Goal: Information Seeking & Learning: Learn about a topic

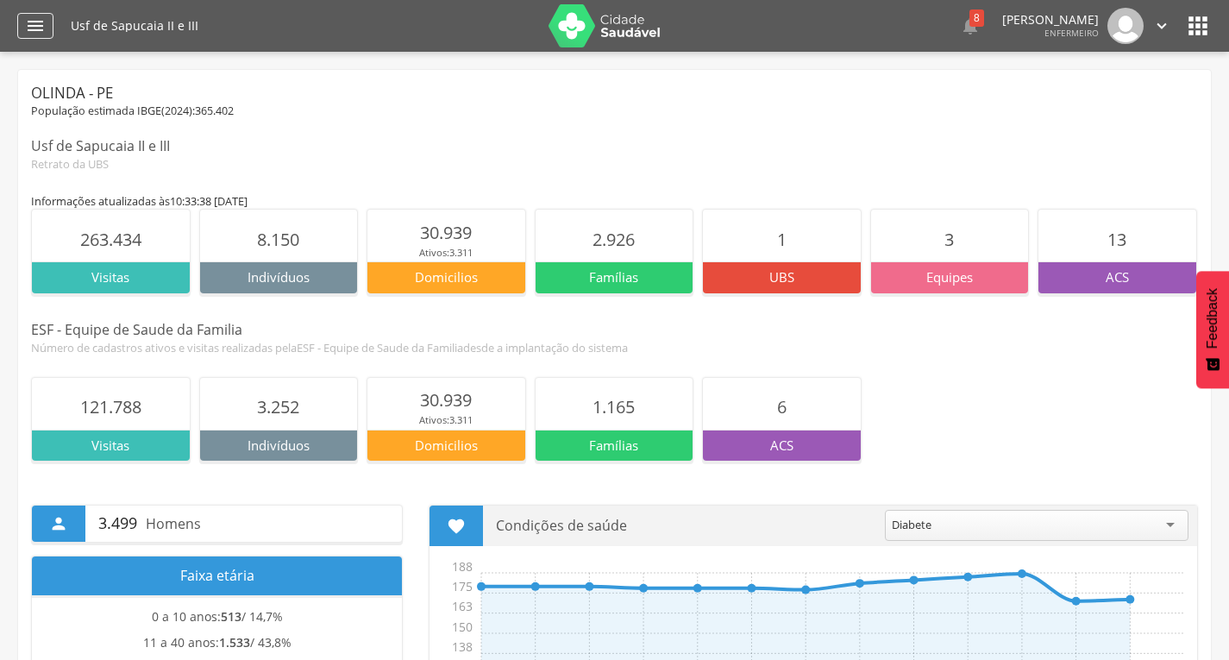
click at [41, 20] on icon "" at bounding box center [35, 26] width 21 height 21
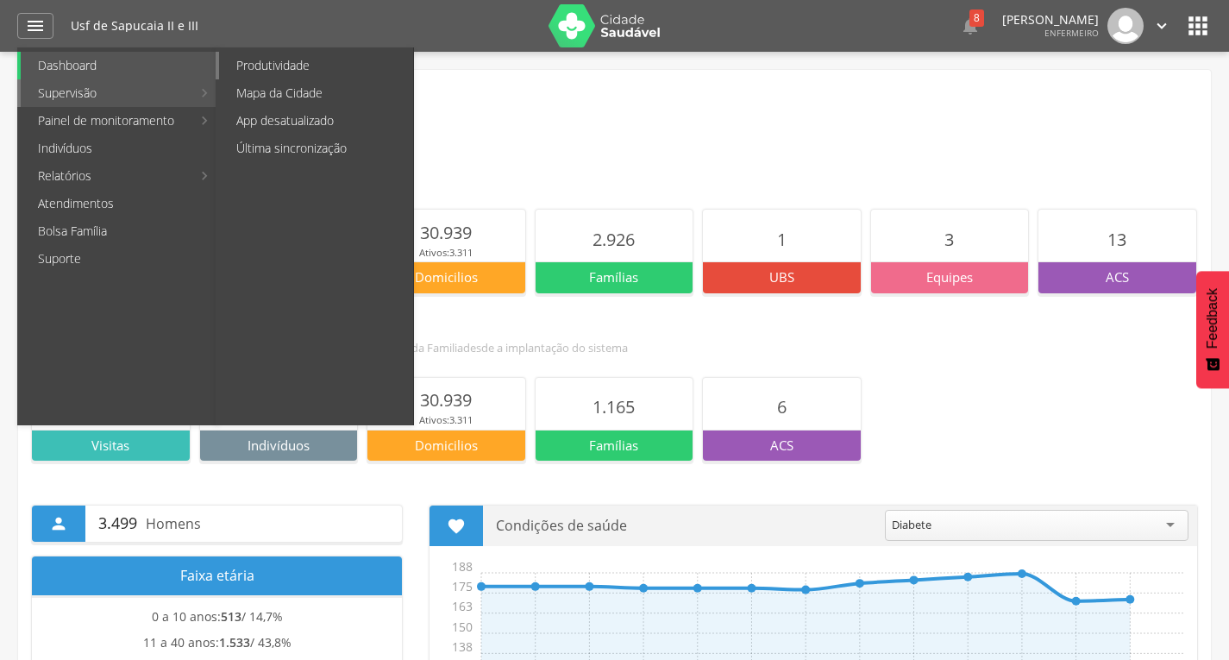
click at [285, 61] on link "Produtividade" at bounding box center [316, 66] width 194 height 28
type input "**********"
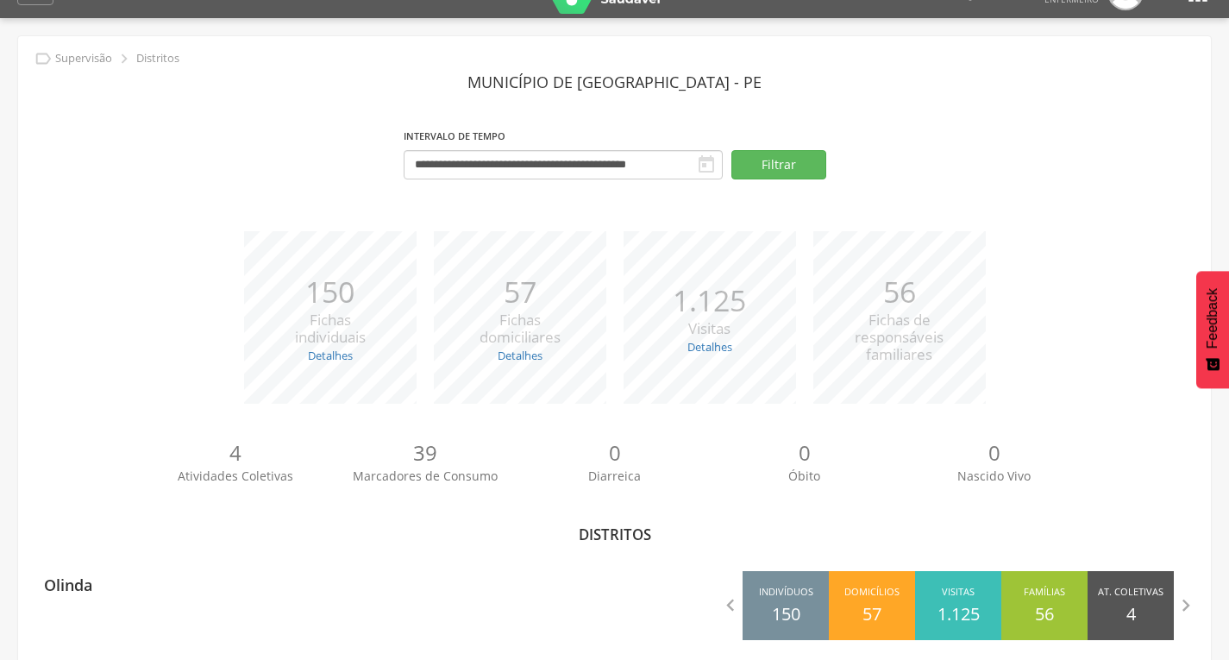
scroll to position [53, 0]
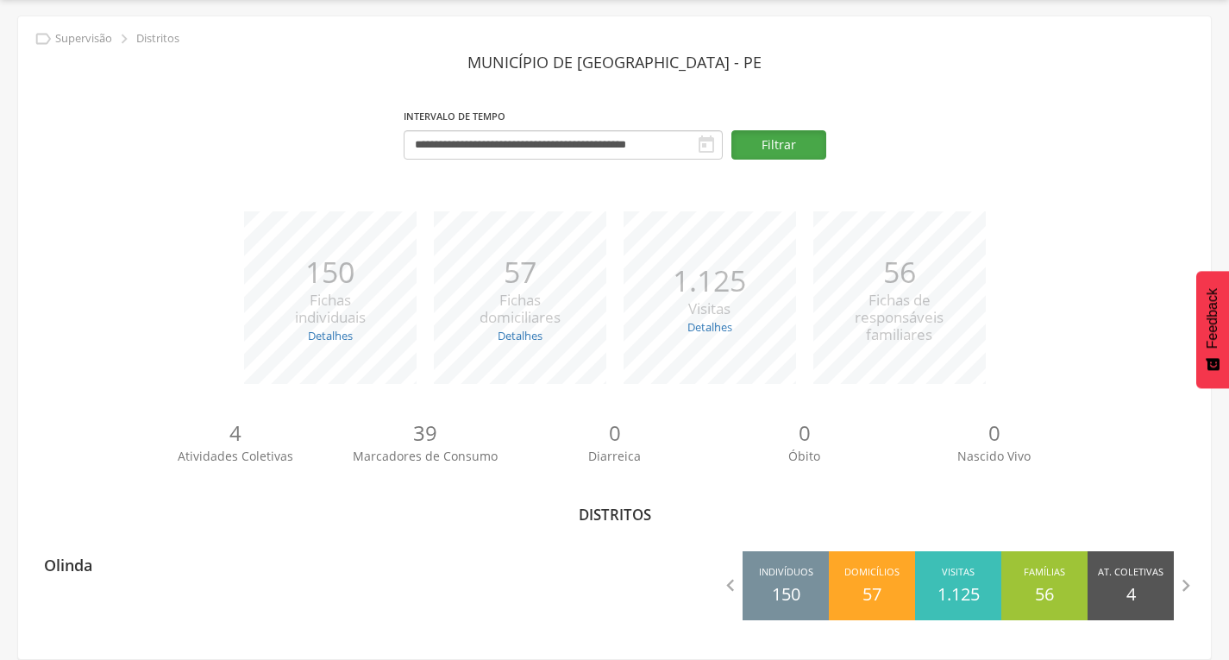
click at [779, 142] on button "Filtrar" at bounding box center [778, 144] width 95 height 29
click at [628, 95] on section "**********" at bounding box center [614, 112] width 1167 height 130
click at [627, 78] on section "**********" at bounding box center [614, 112] width 1167 height 130
click at [629, 70] on header "Município de [GEOGRAPHIC_DATA] - PE" at bounding box center [614, 62] width 1167 height 31
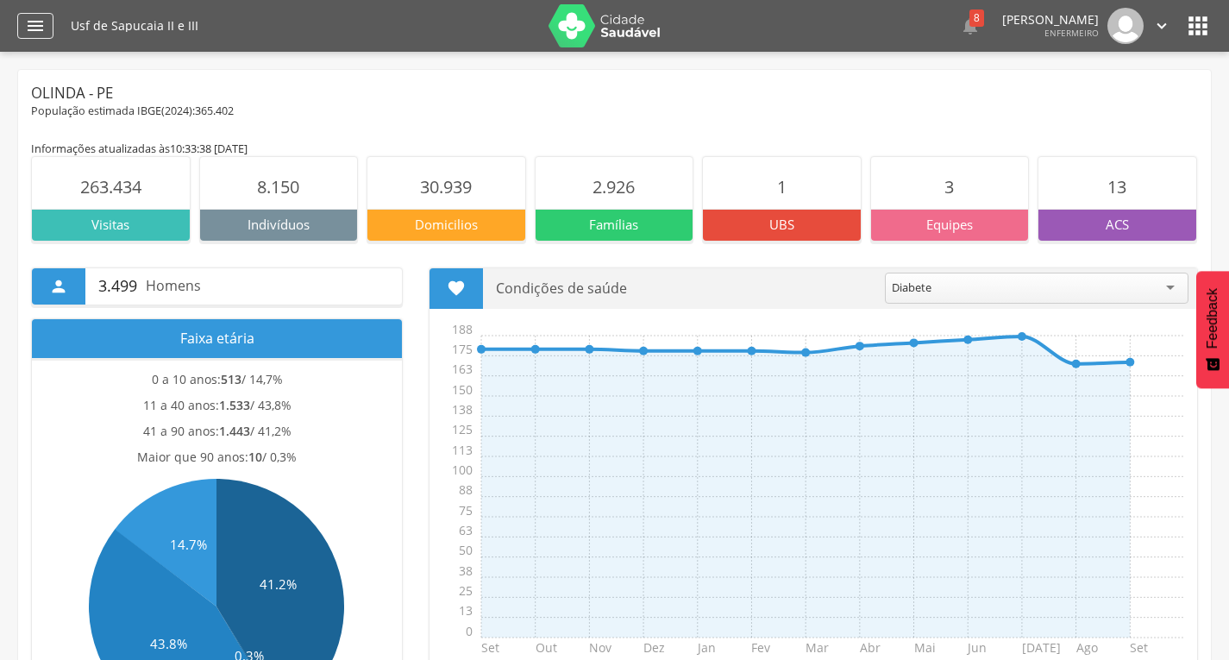
click at [39, 25] on icon "" at bounding box center [35, 26] width 21 height 21
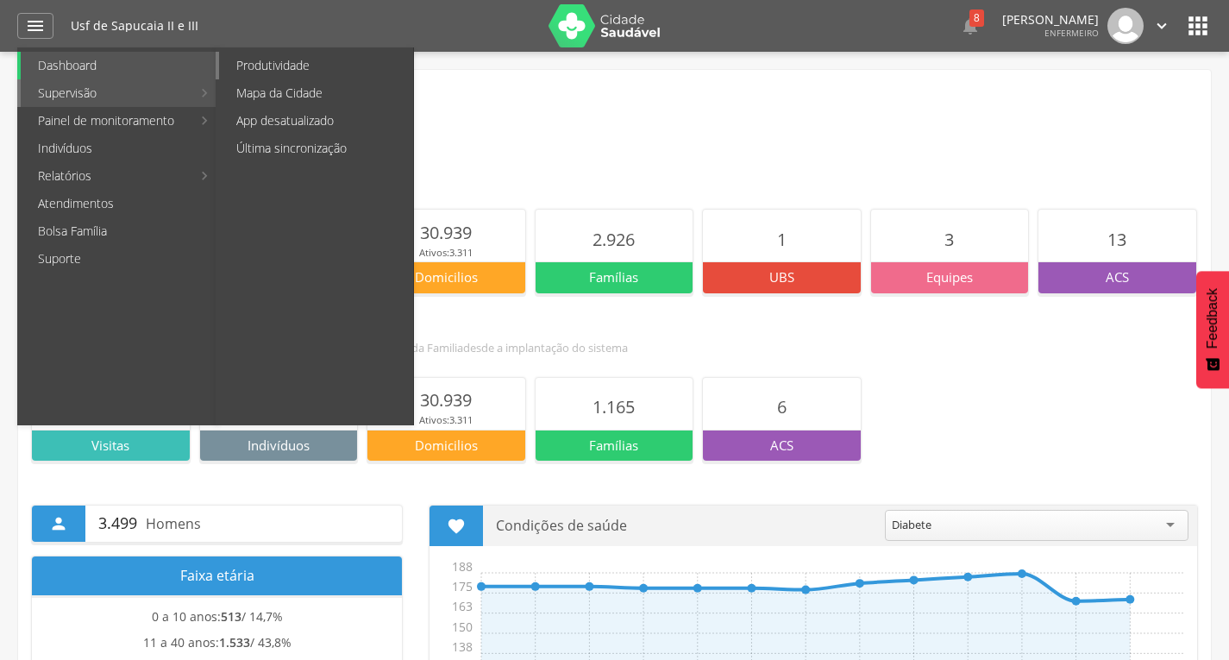
click at [282, 66] on link "Produtividade" at bounding box center [316, 66] width 194 height 28
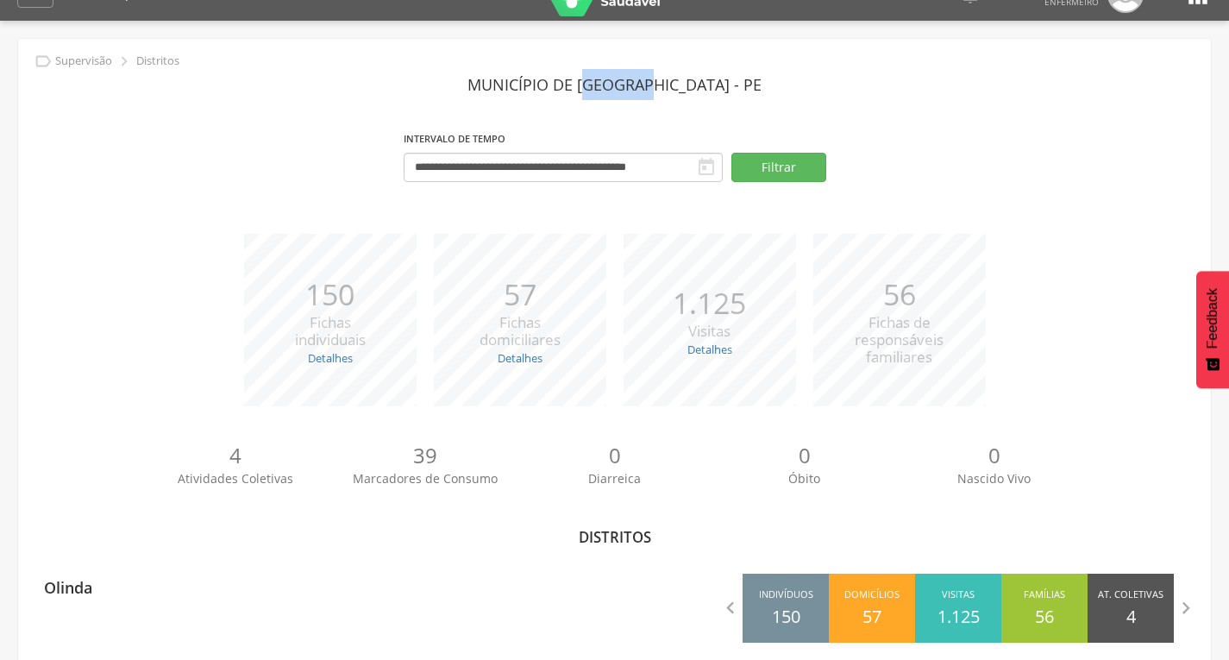
scroll to position [53, 0]
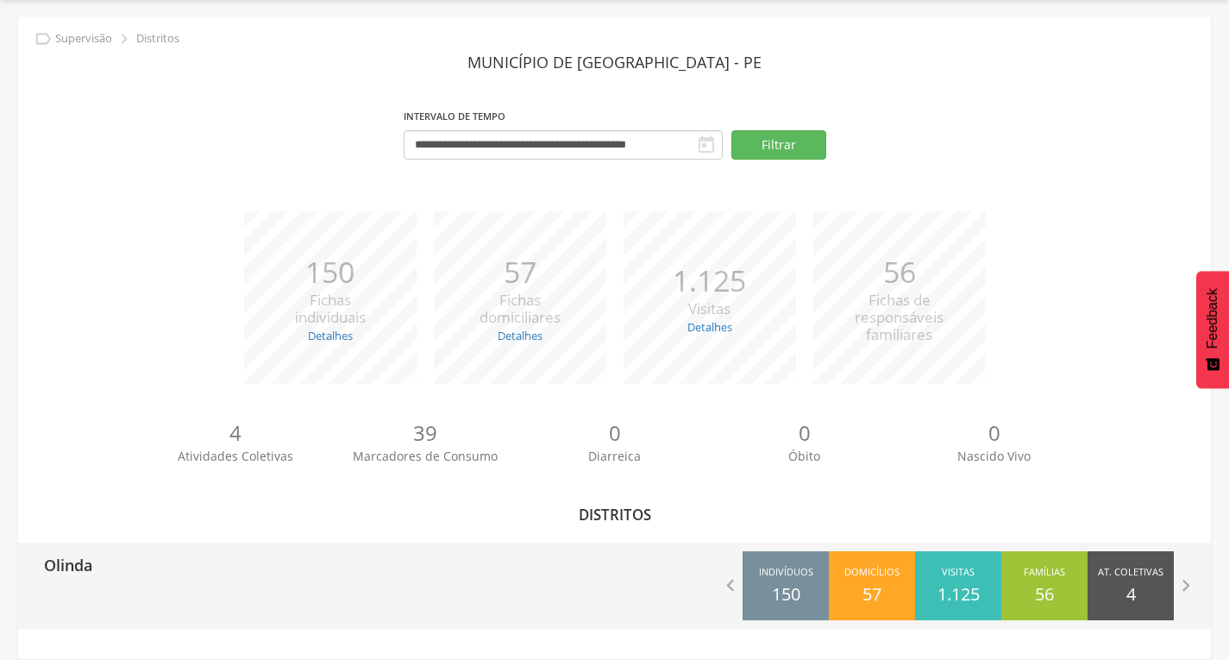
click at [83, 569] on p "Olinda" at bounding box center [68, 559] width 48 height 34
type input "**********"
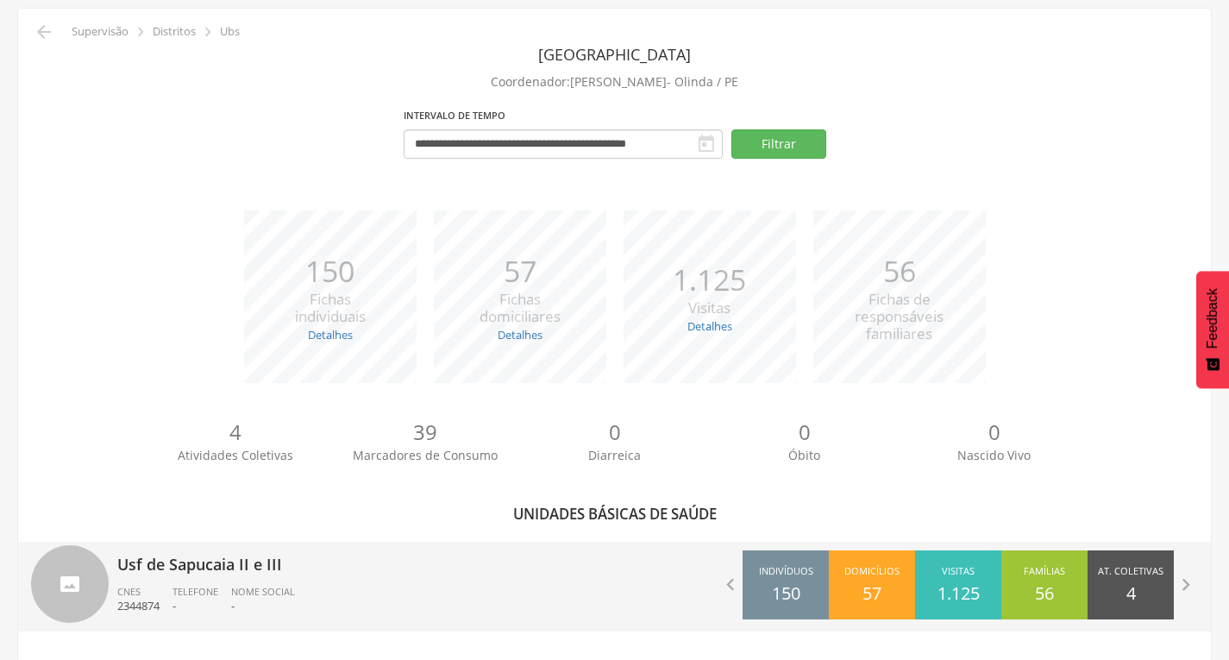
scroll to position [64, 0]
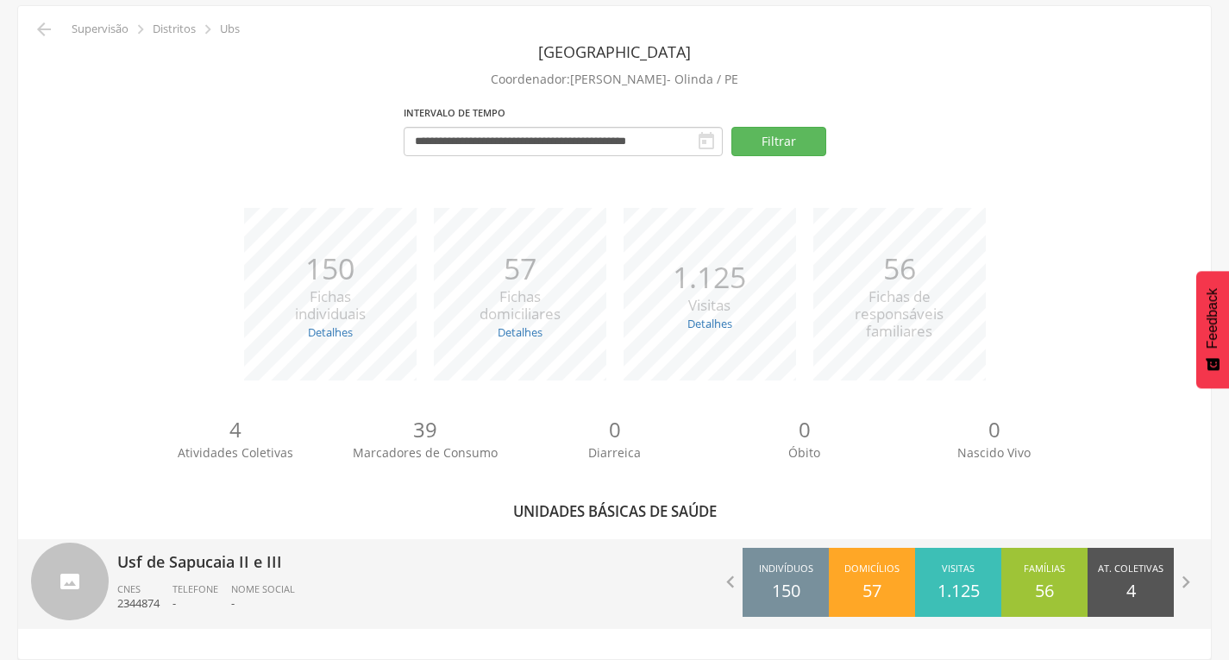
click at [118, 585] on span "CNES" at bounding box center [128, 588] width 23 height 13
type input "**********"
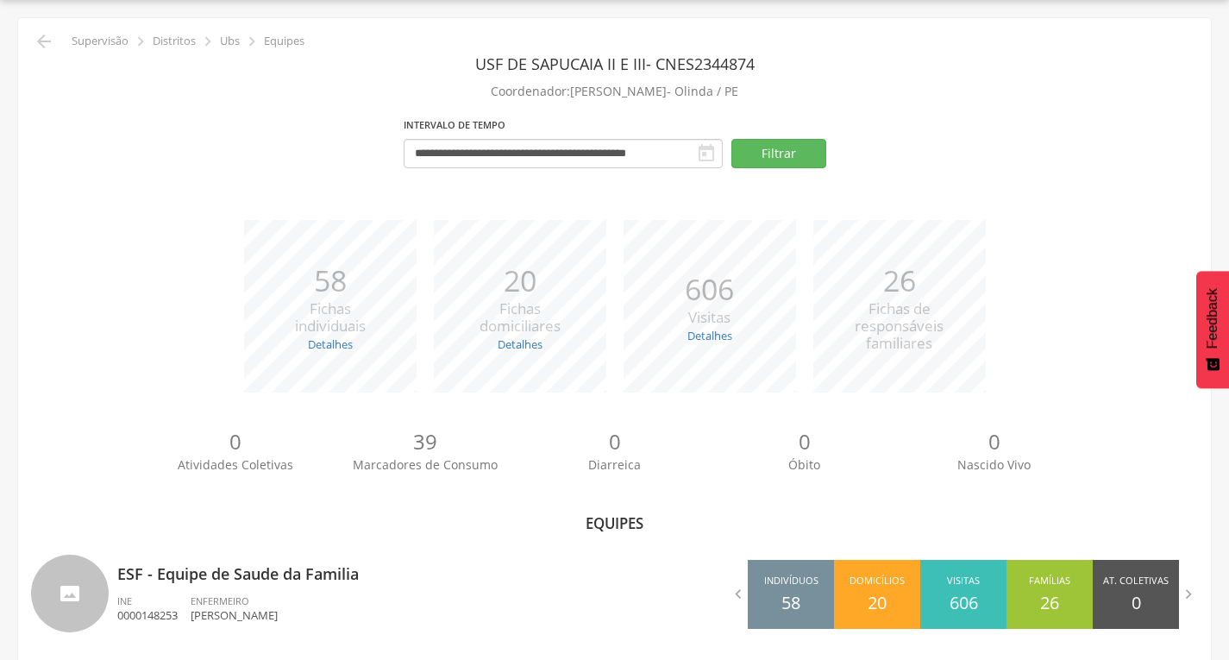
scroll to position [64, 0]
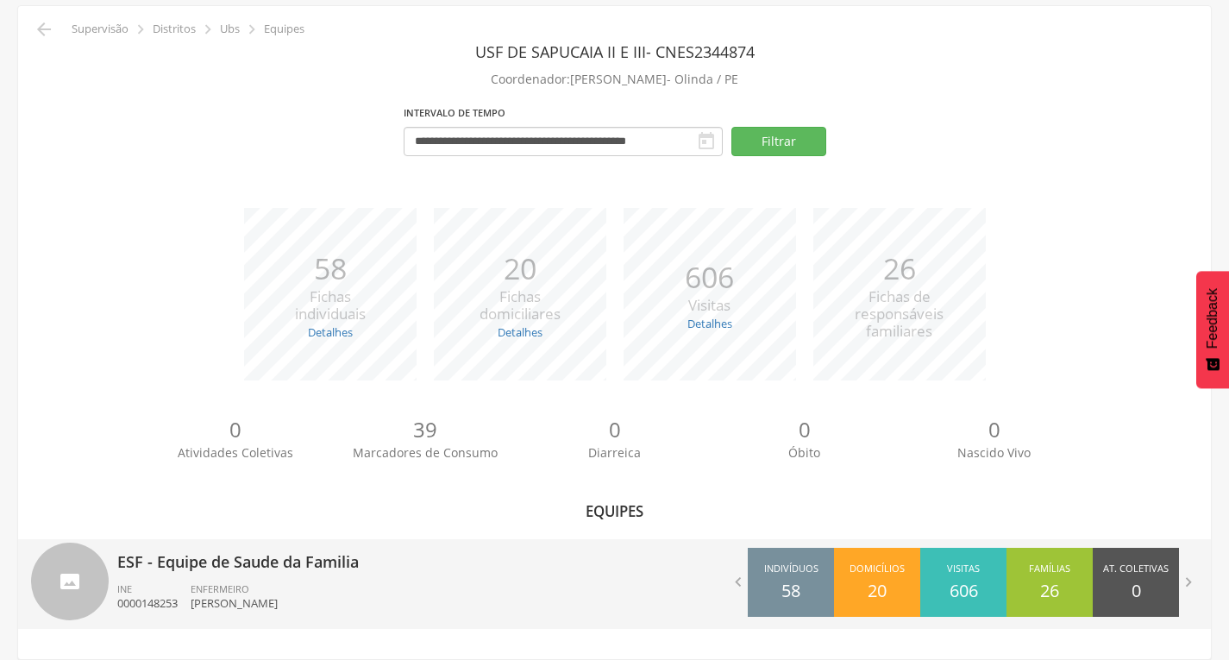
click at [222, 594] on span "ENFERMEIRO" at bounding box center [220, 588] width 59 height 13
type input "**********"
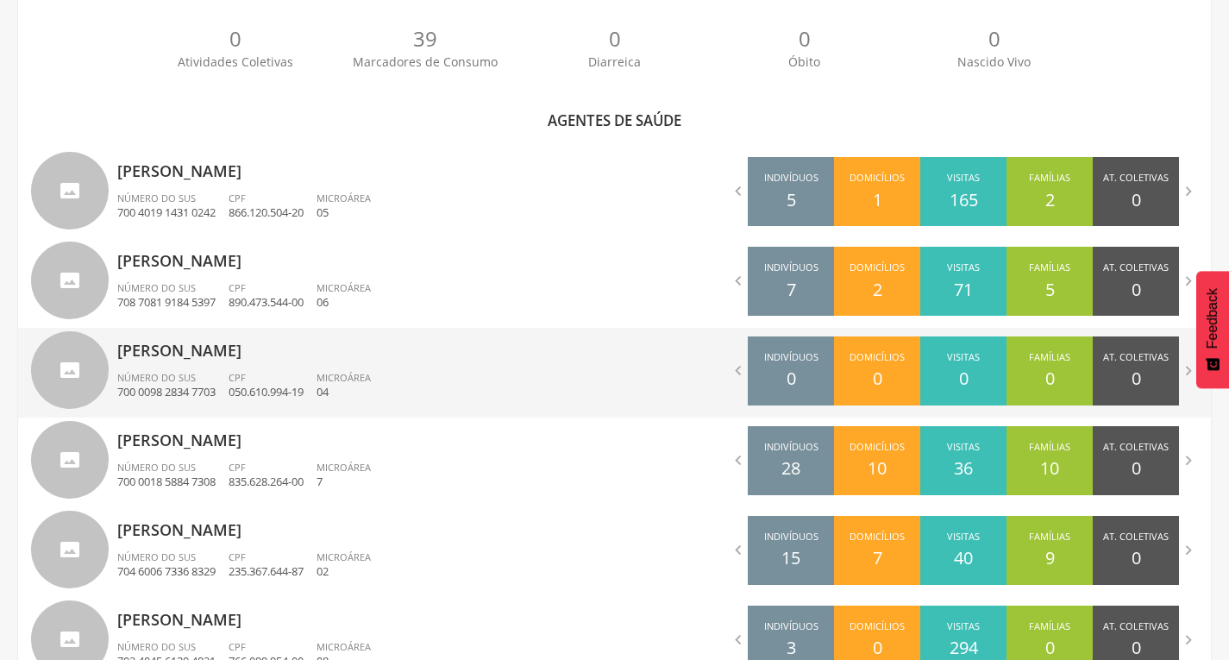
scroll to position [536, 0]
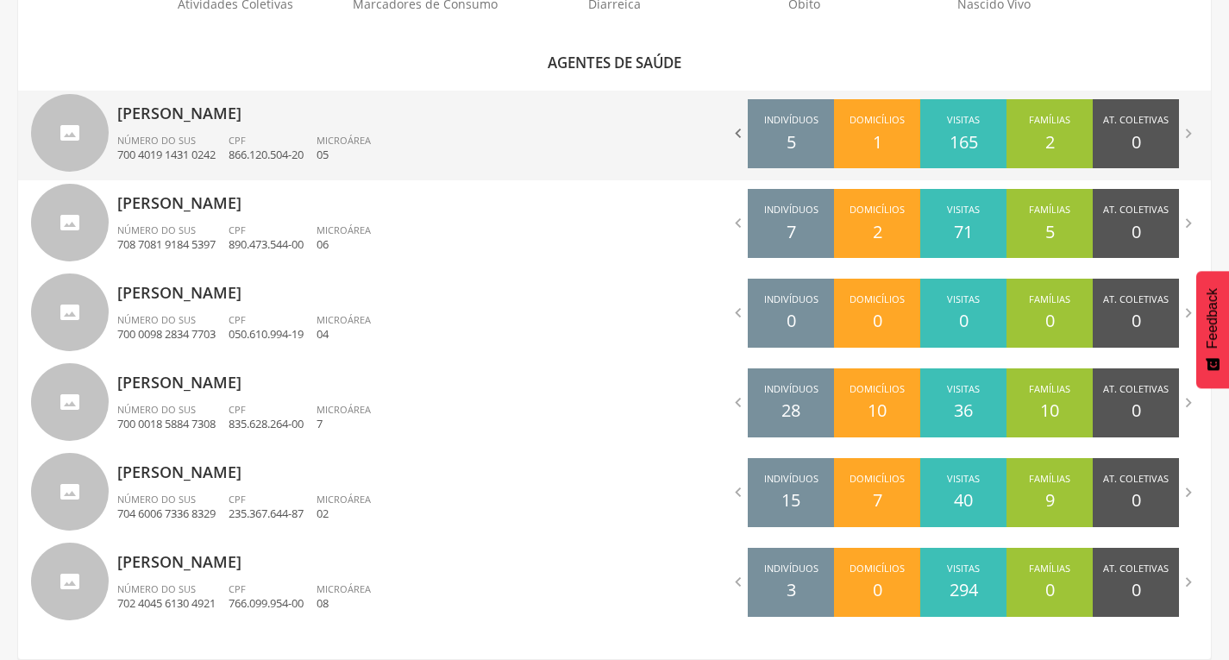
click at [742, 132] on icon "" at bounding box center [738, 133] width 19 height 19
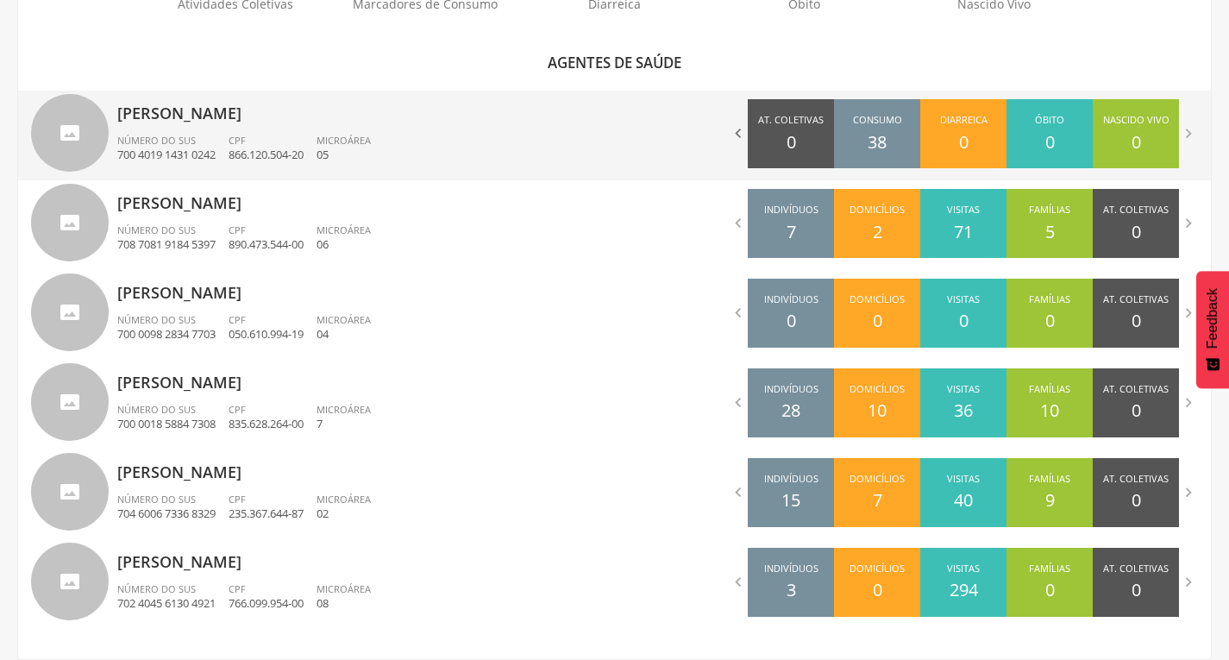
click at [742, 132] on icon "" at bounding box center [738, 133] width 19 height 19
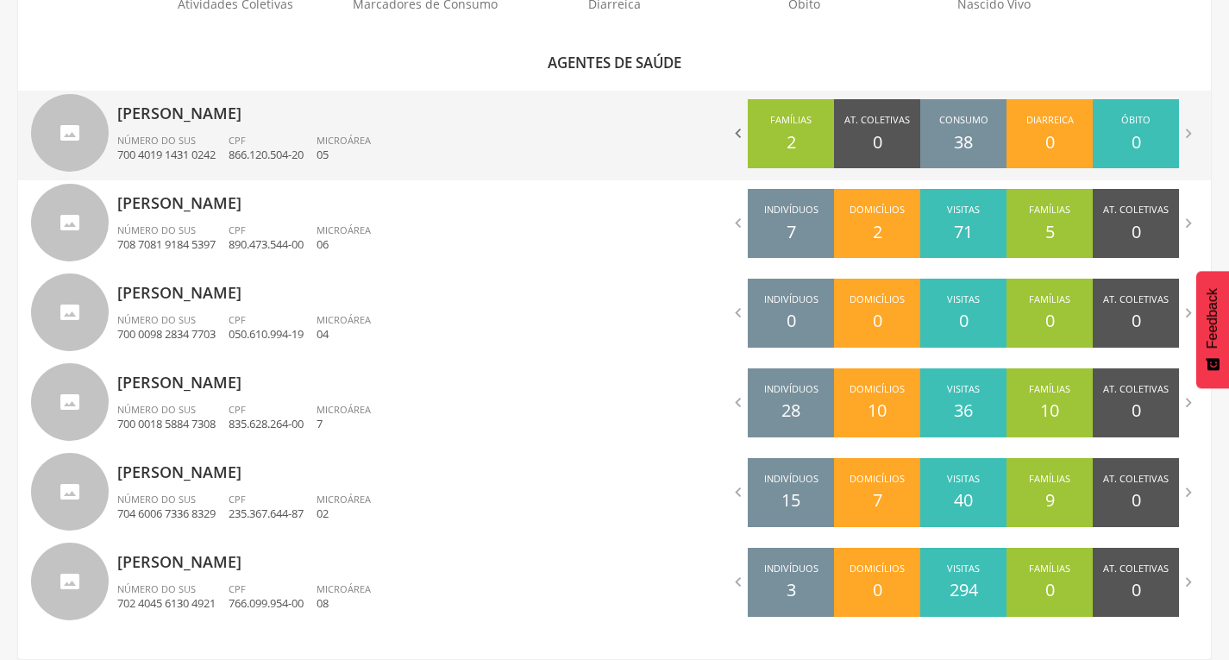
click at [742, 132] on icon "" at bounding box center [738, 133] width 19 height 19
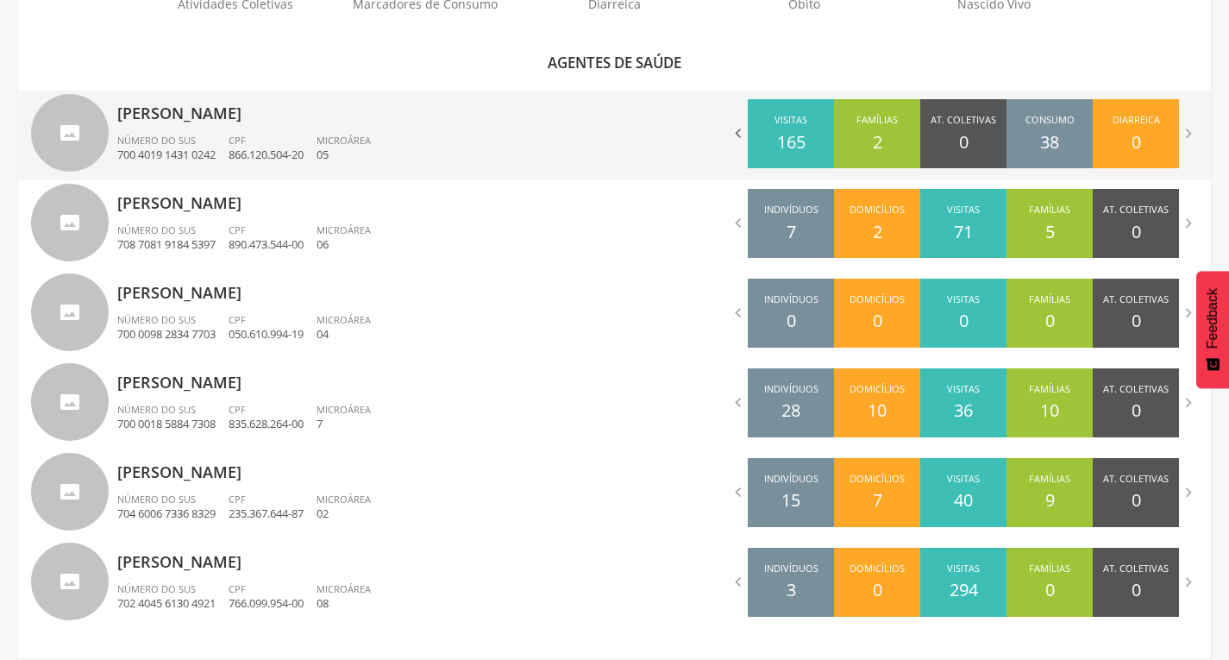
click at [742, 132] on icon "" at bounding box center [738, 133] width 19 height 19
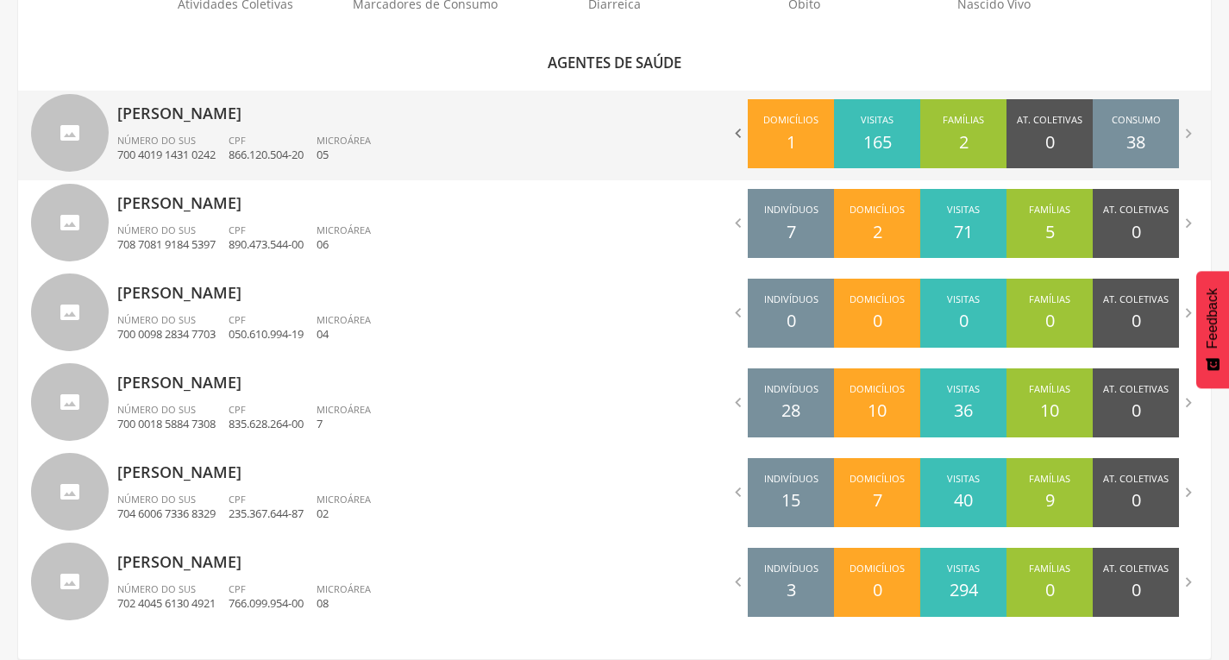
click at [742, 132] on icon "" at bounding box center [738, 133] width 19 height 19
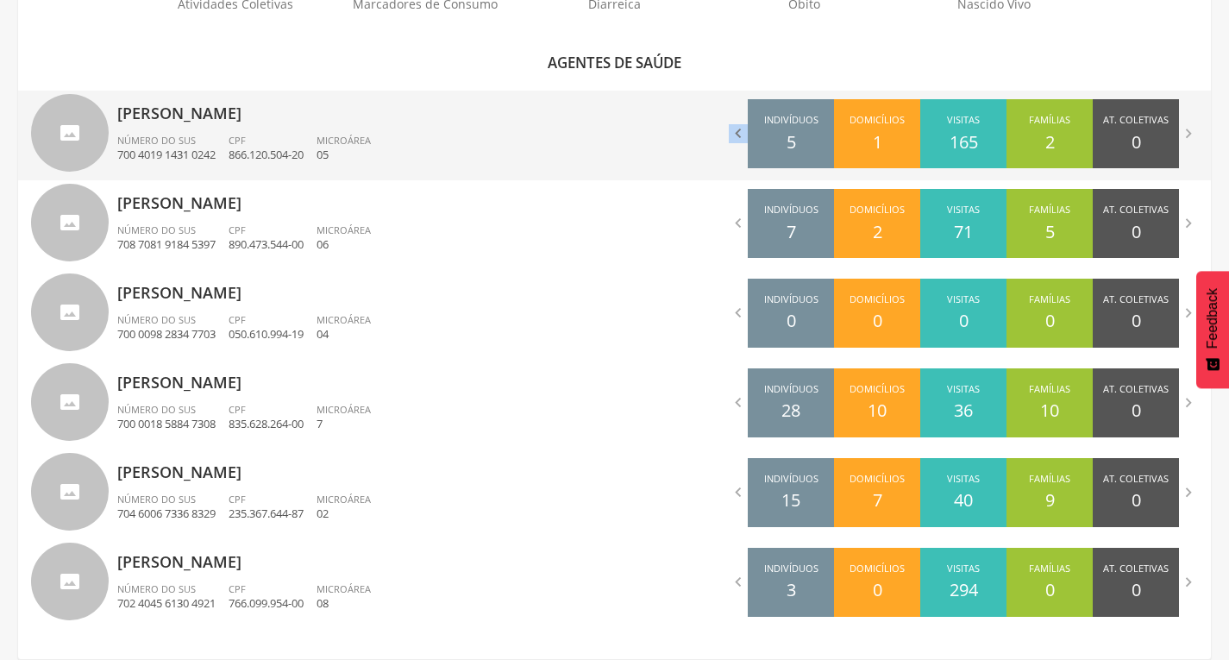
click at [742, 132] on icon "" at bounding box center [738, 133] width 19 height 19
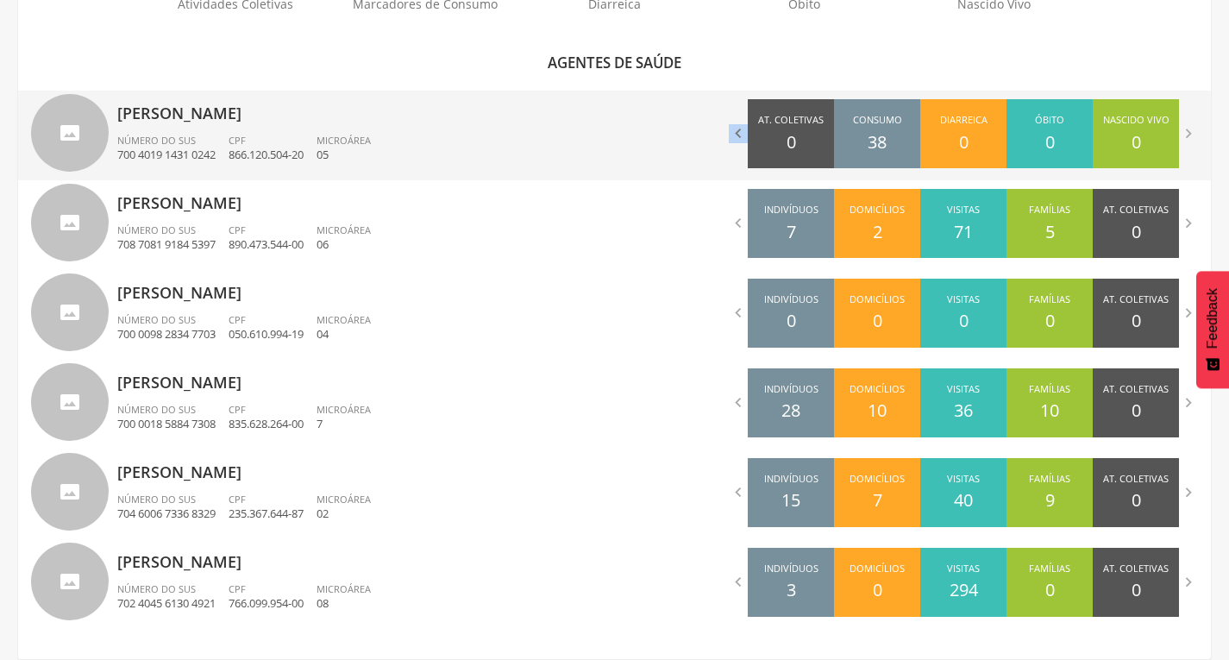
click at [742, 132] on icon "" at bounding box center [738, 133] width 19 height 19
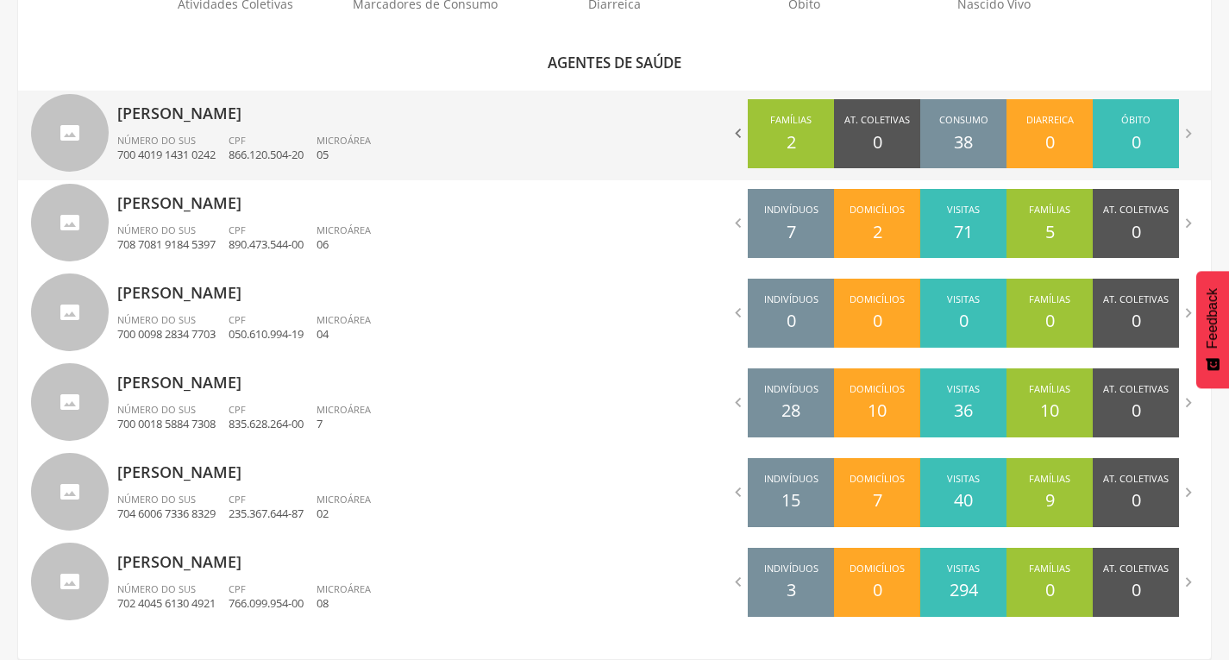
click at [742, 132] on icon "" at bounding box center [738, 133] width 19 height 19
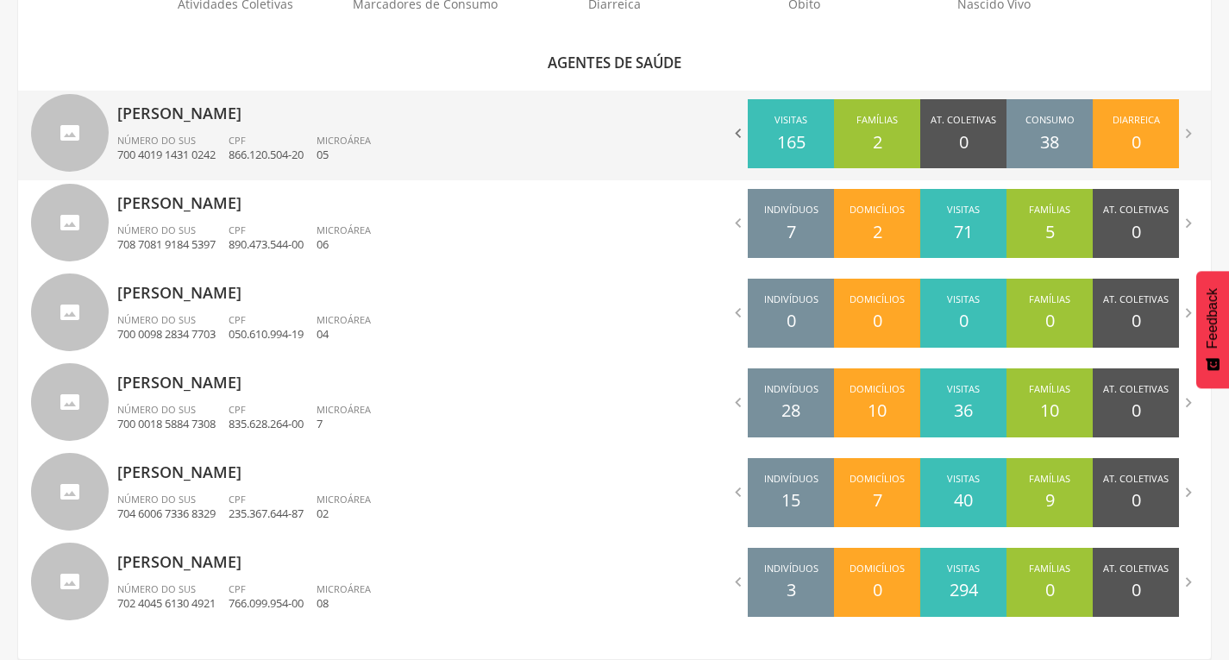
click at [742, 132] on icon "" at bounding box center [738, 133] width 19 height 19
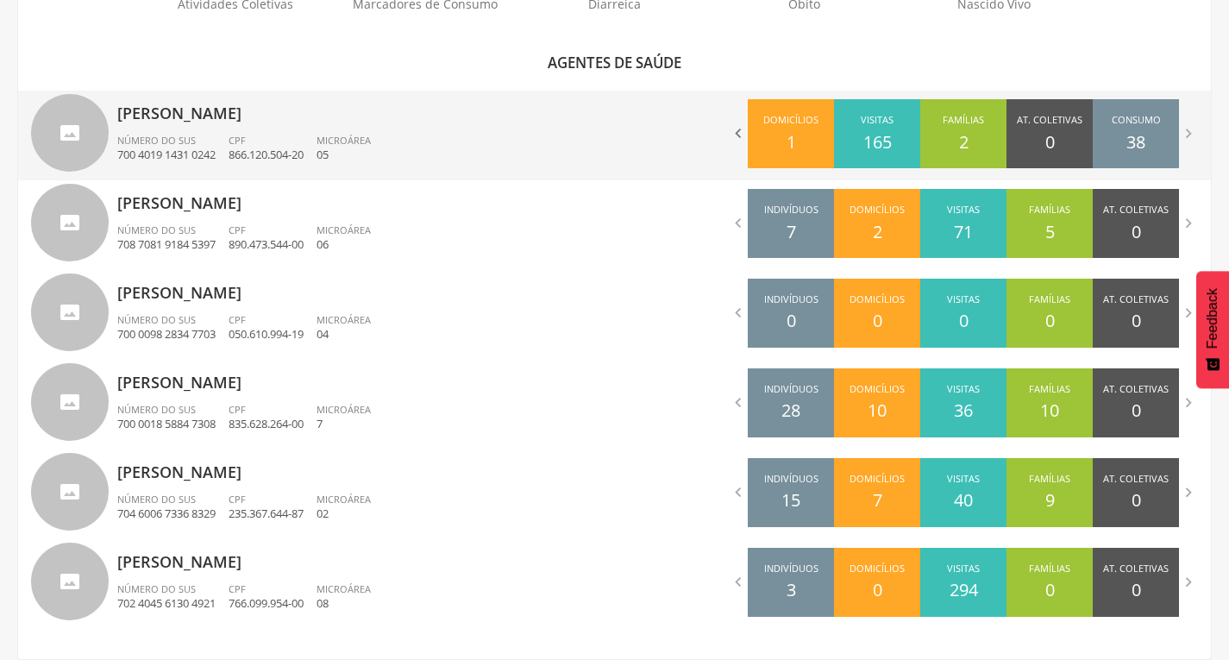
click at [742, 132] on icon "" at bounding box center [738, 133] width 19 height 19
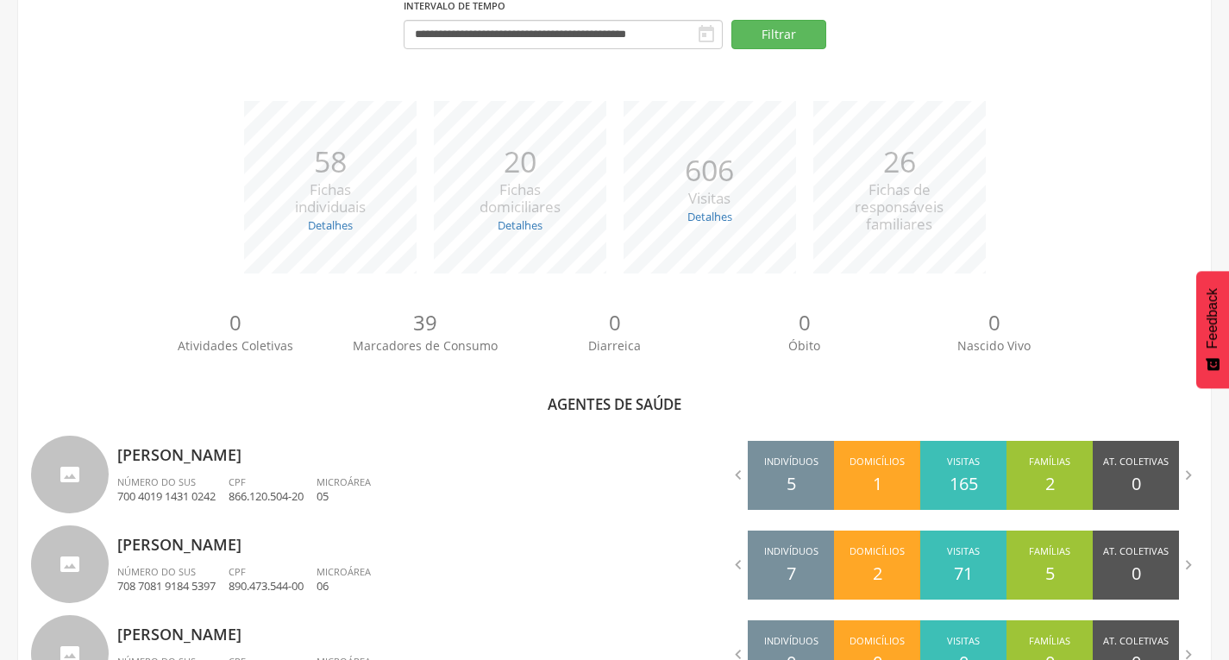
scroll to position [0, 0]
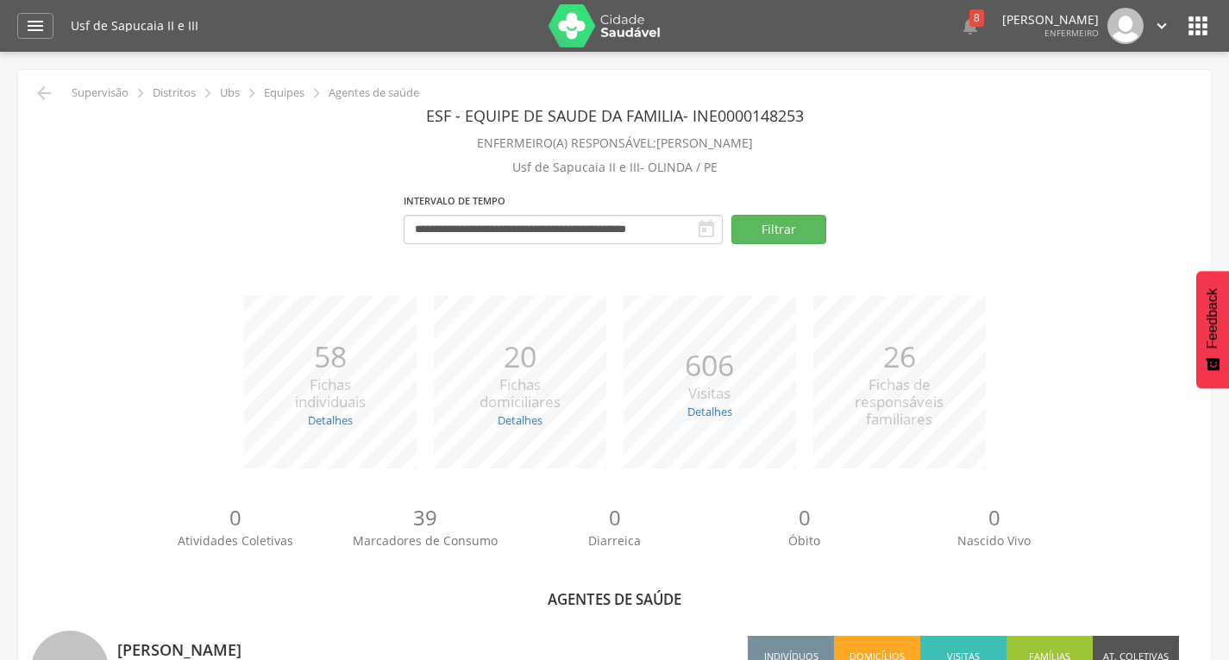
click at [1155, 22] on icon "" at bounding box center [1161, 25] width 19 height 19
click at [1118, 96] on link "Sair" at bounding box center [1102, 100] width 136 height 22
